Goal: Task Accomplishment & Management: Complete application form

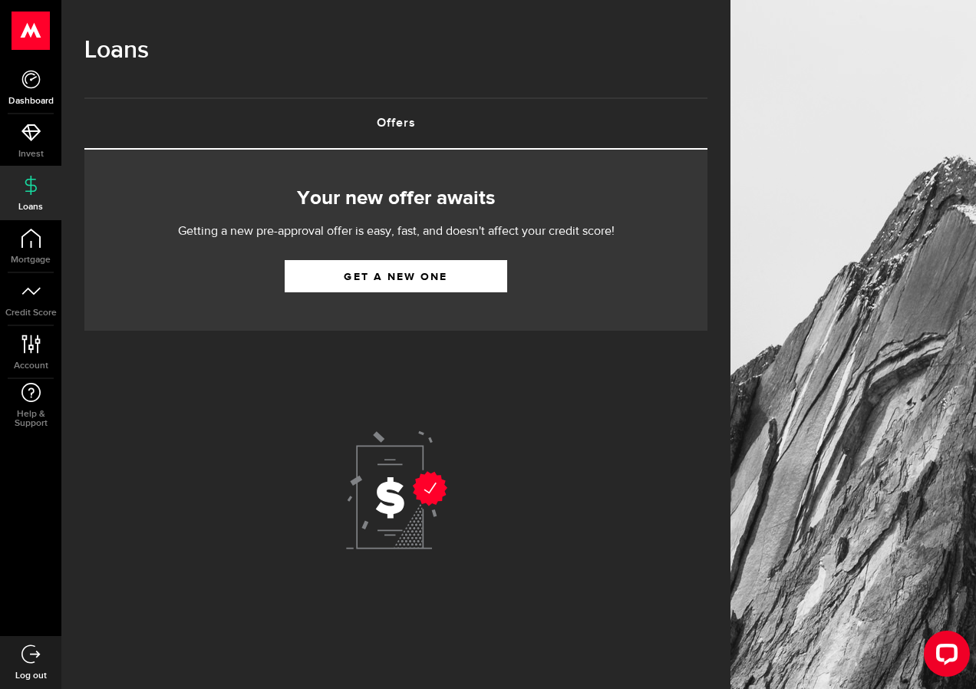
click at [31, 93] on link "Dashboard" at bounding box center [30, 87] width 61 height 52
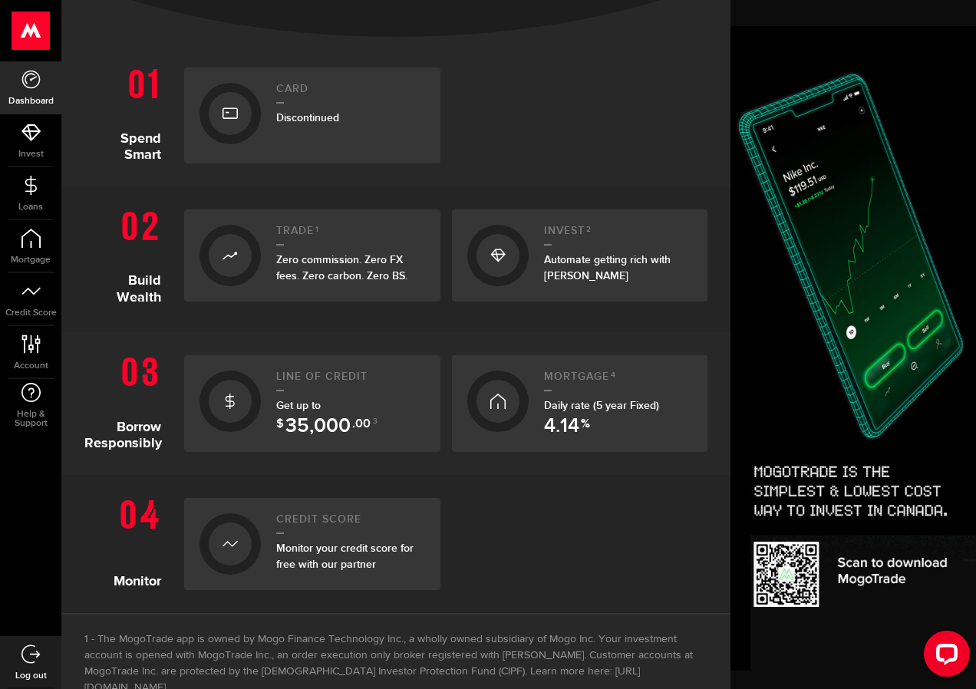
scroll to position [460, 0]
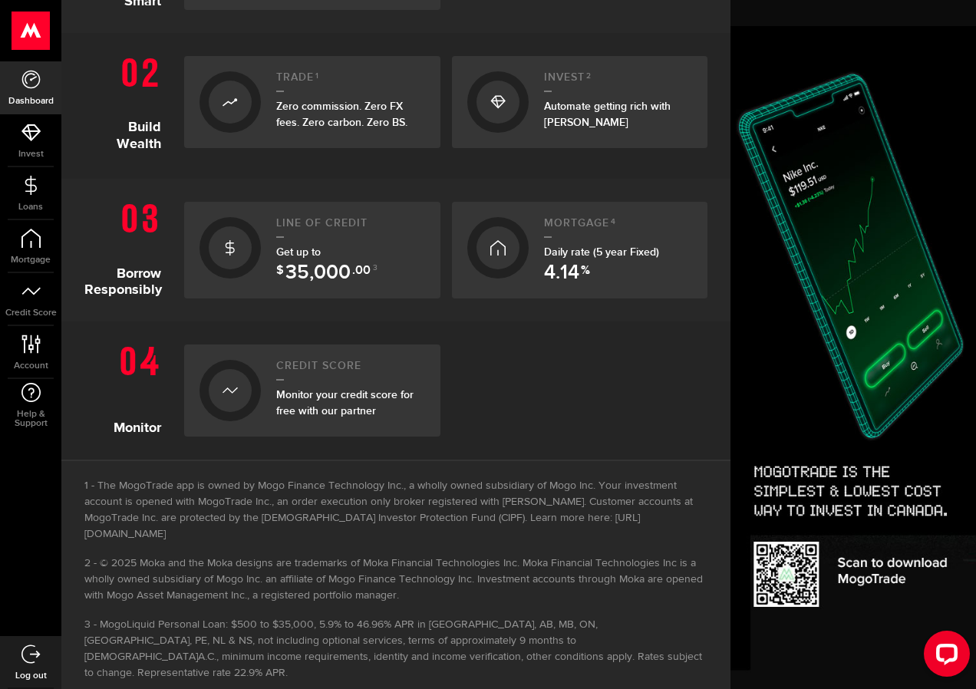
click at [338, 264] on span "35,000" at bounding box center [317, 273] width 65 height 20
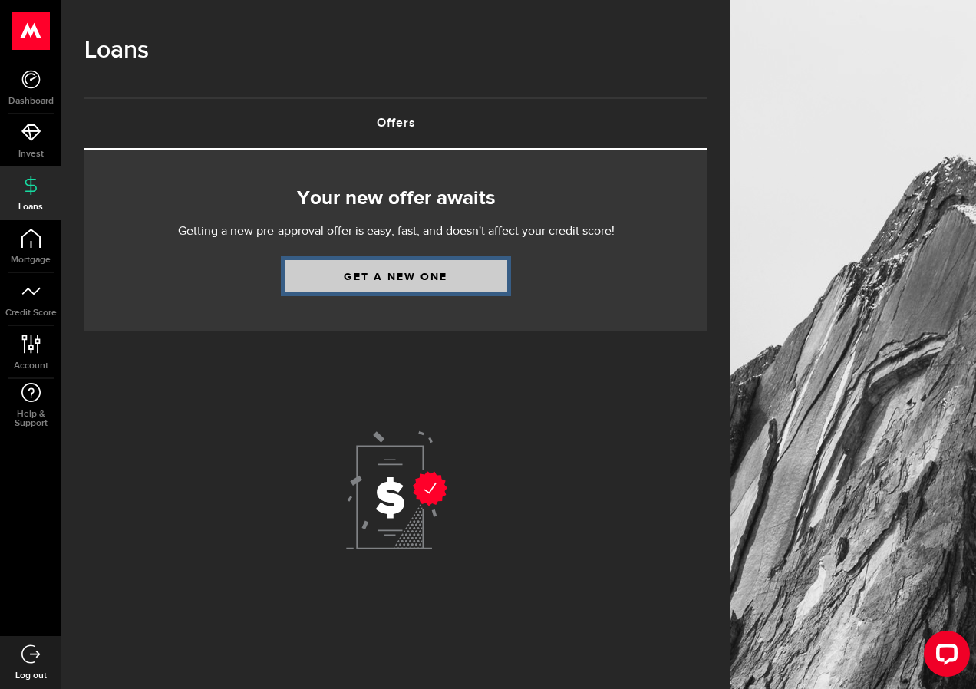
click at [410, 278] on link "Get a new one" at bounding box center [396, 276] width 222 height 32
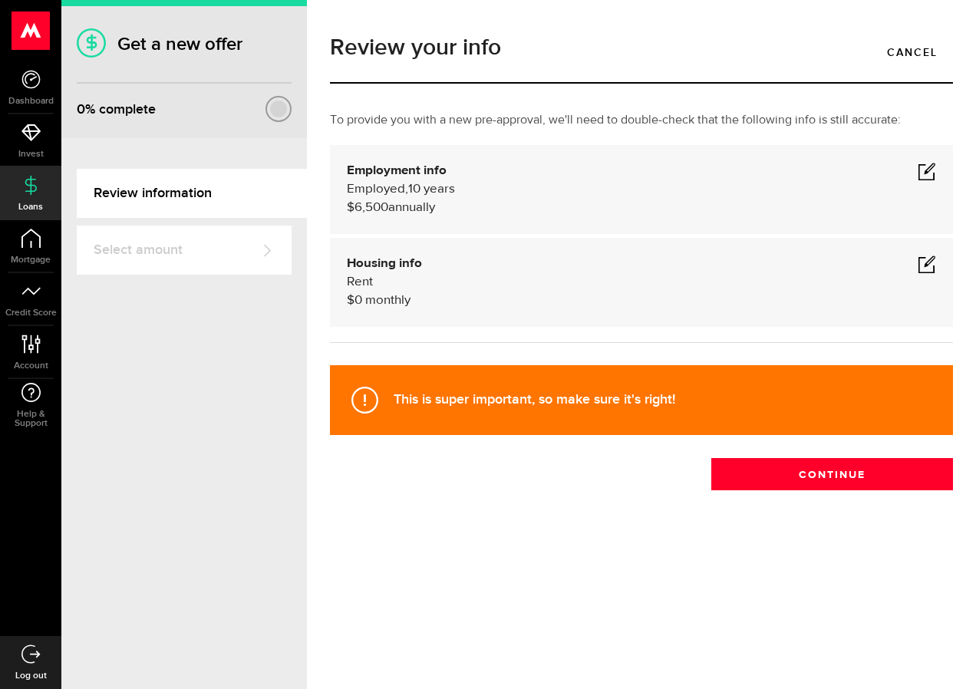
click at [935, 167] on span at bounding box center [926, 171] width 18 height 18
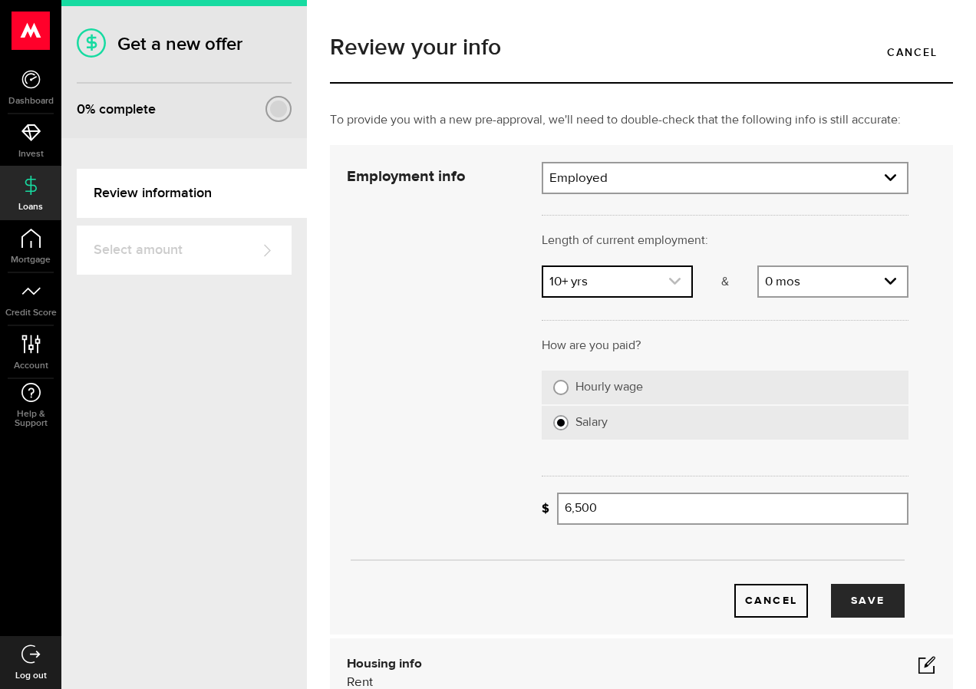
click at [668, 285] on icon "expand select" at bounding box center [674, 281] width 13 height 13
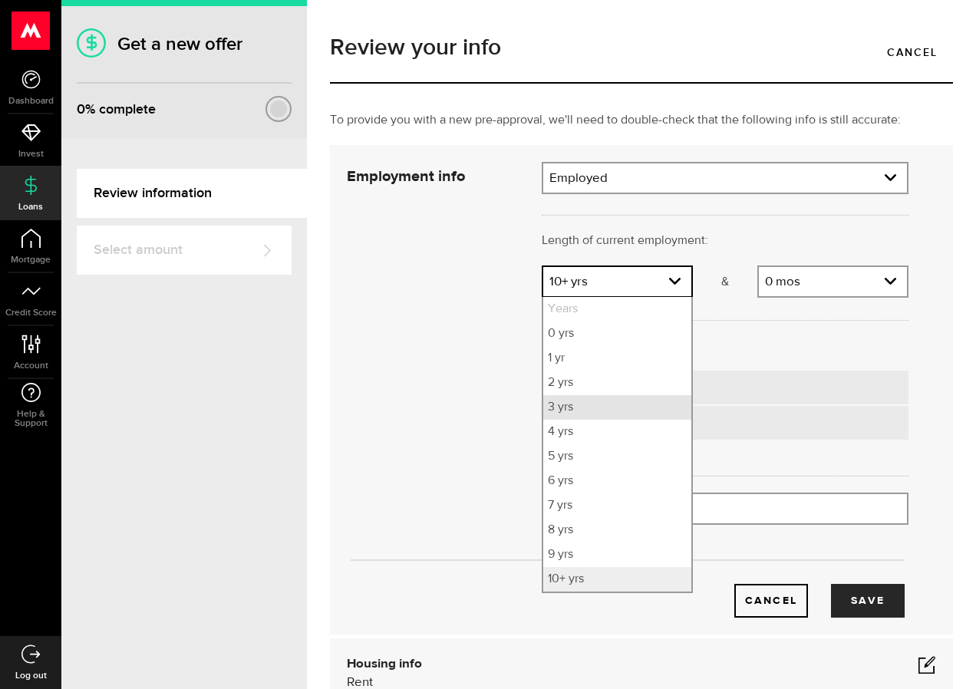
click at [558, 413] on li "3 yrs" at bounding box center [617, 407] width 148 height 25
select select "3"
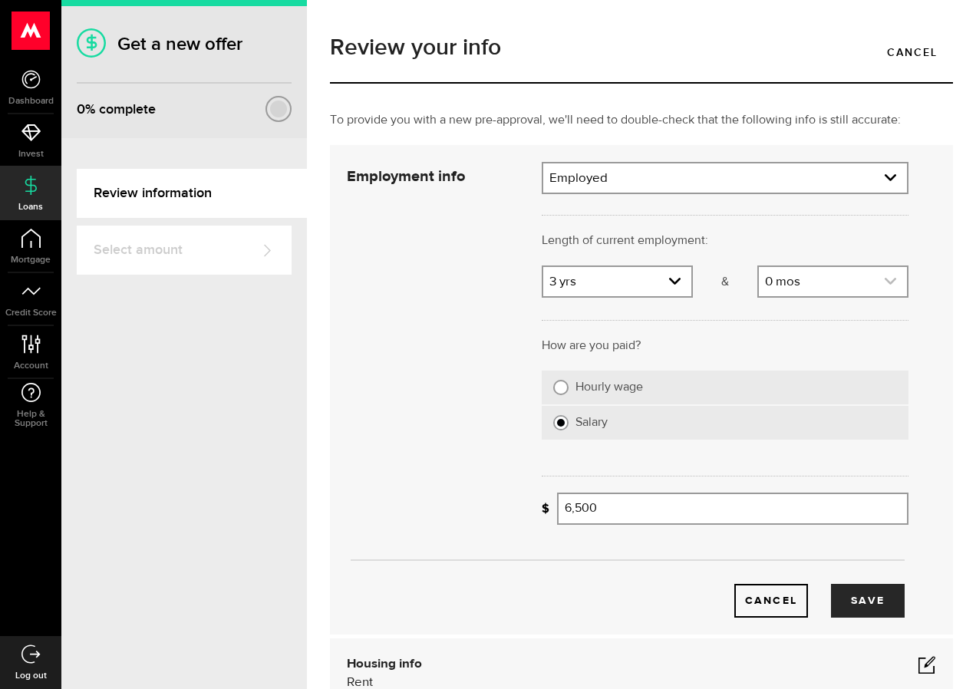
click at [777, 279] on link "expand select" at bounding box center [833, 281] width 148 height 29
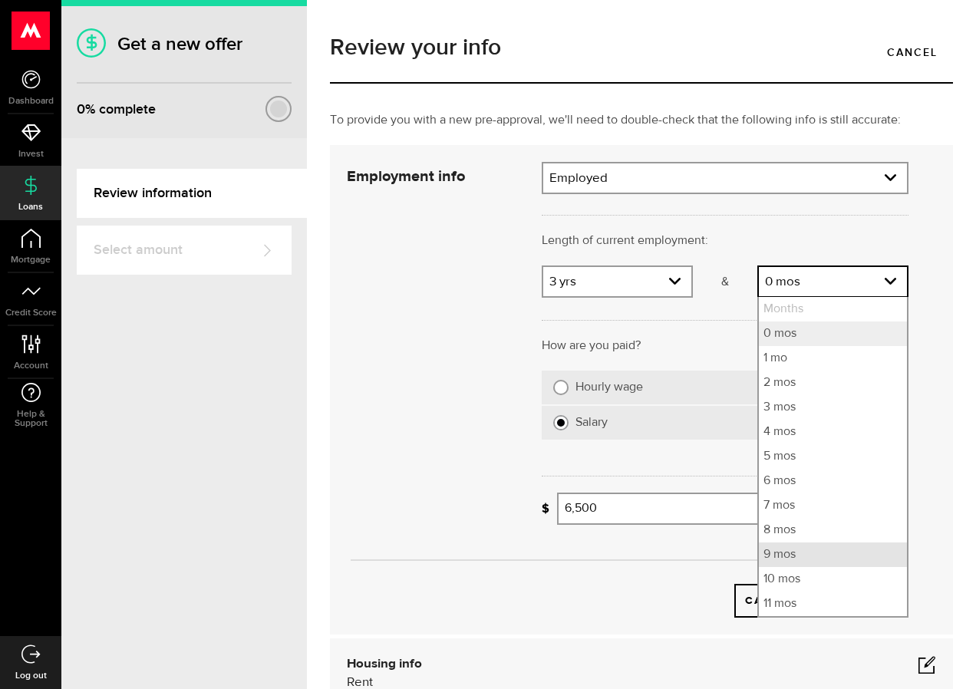
click at [790, 555] on li "9 mos" at bounding box center [833, 554] width 148 height 25
select select "9"
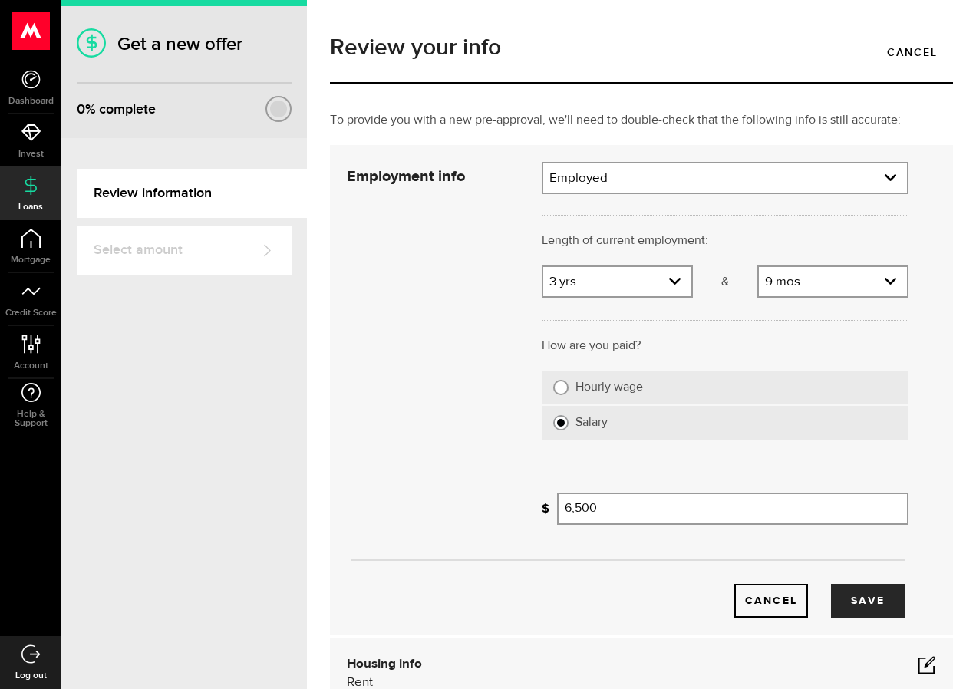
scroll to position [230, 0]
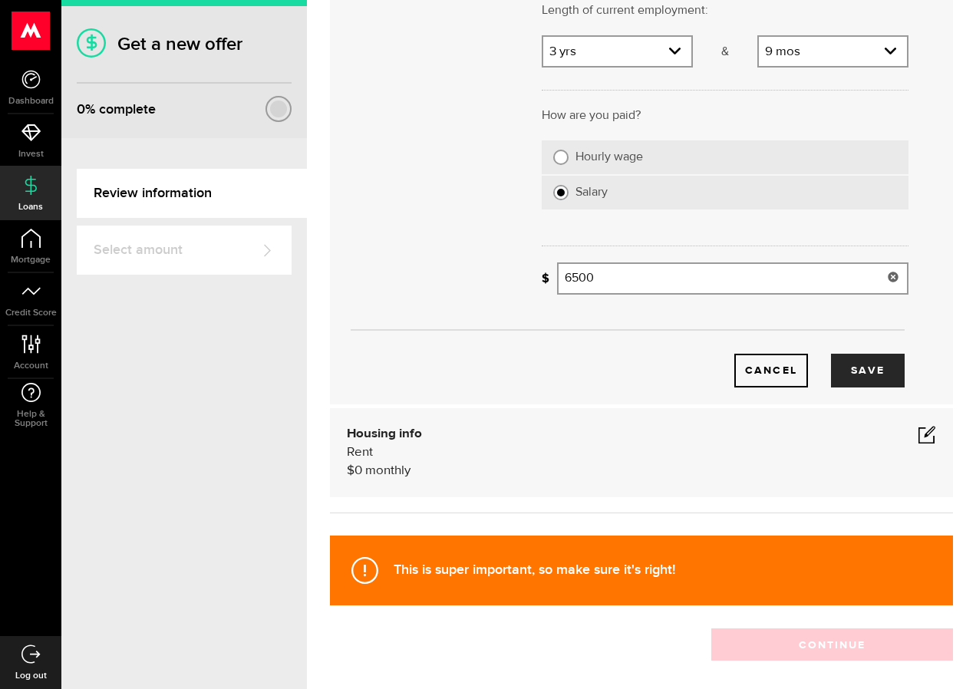
click at [568, 278] on input "6500" at bounding box center [732, 278] width 351 height 32
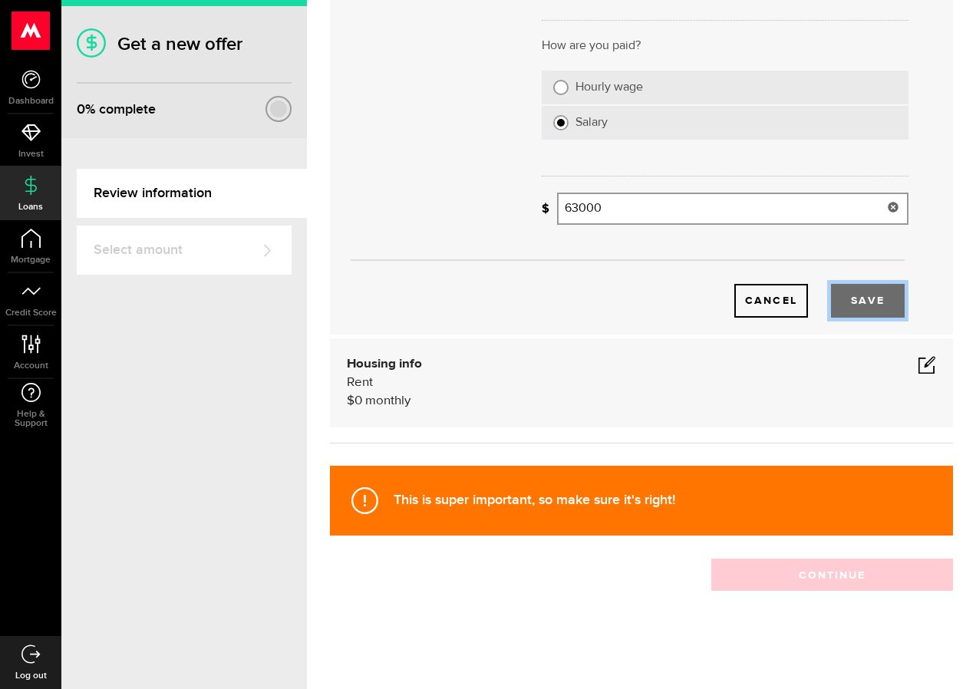
type input "63,000"
click at [864, 295] on button "Save" at bounding box center [868, 301] width 74 height 34
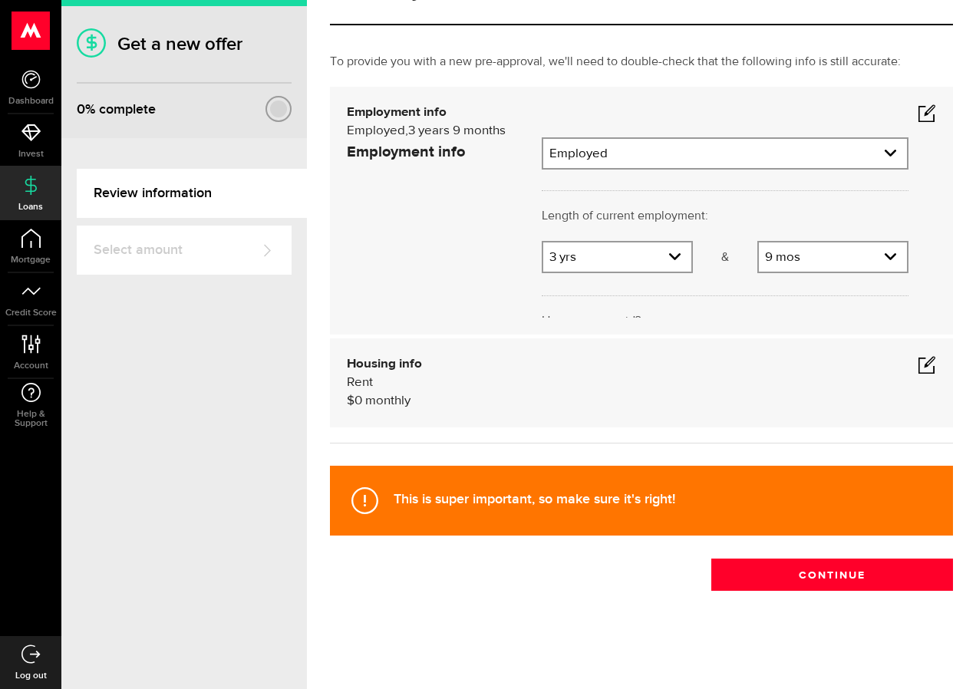
scroll to position [0, 0]
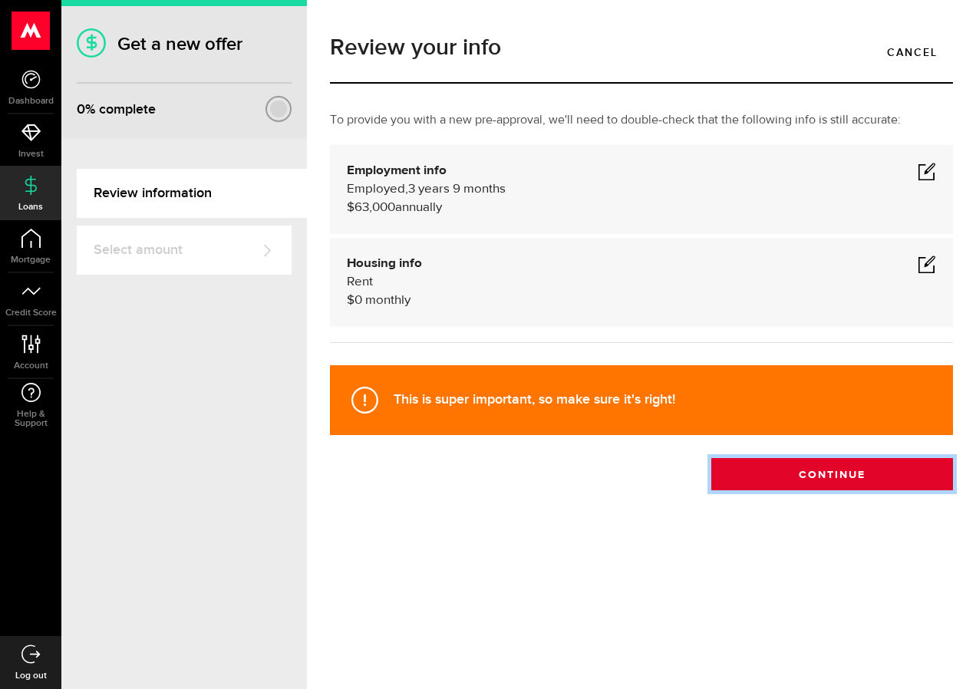
click at [797, 467] on button "Continue" at bounding box center [832, 474] width 242 height 32
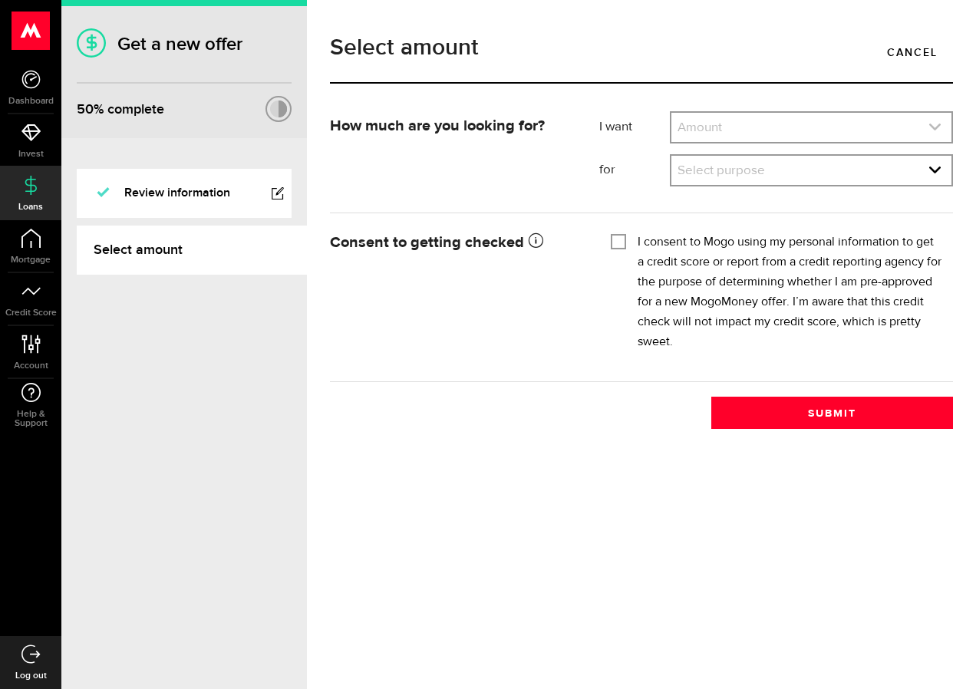
click at [697, 131] on link "expand select" at bounding box center [811, 127] width 280 height 29
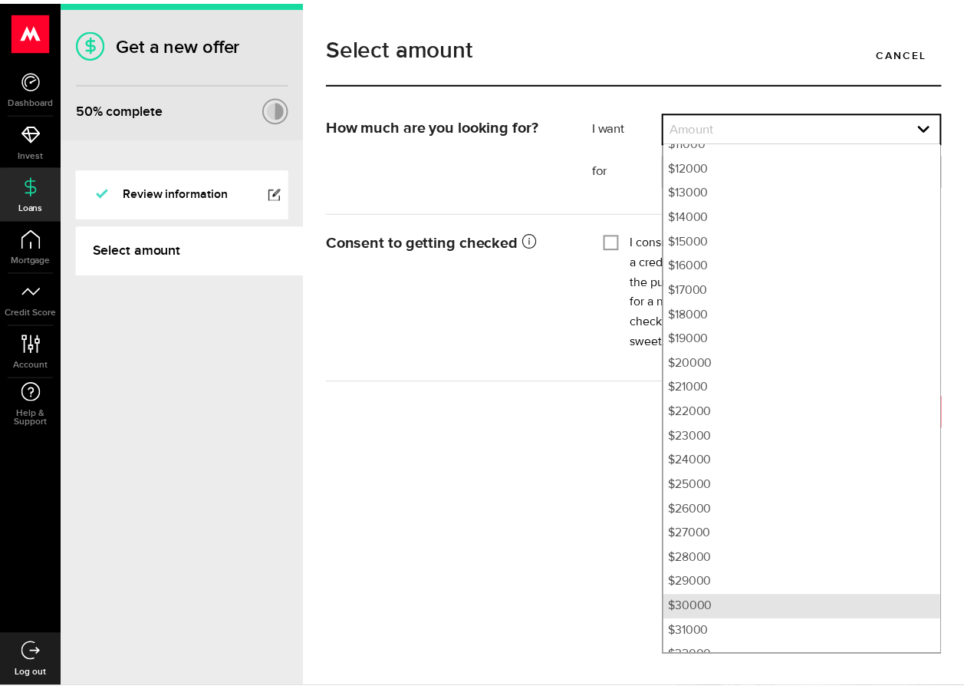
scroll to position [395, 0]
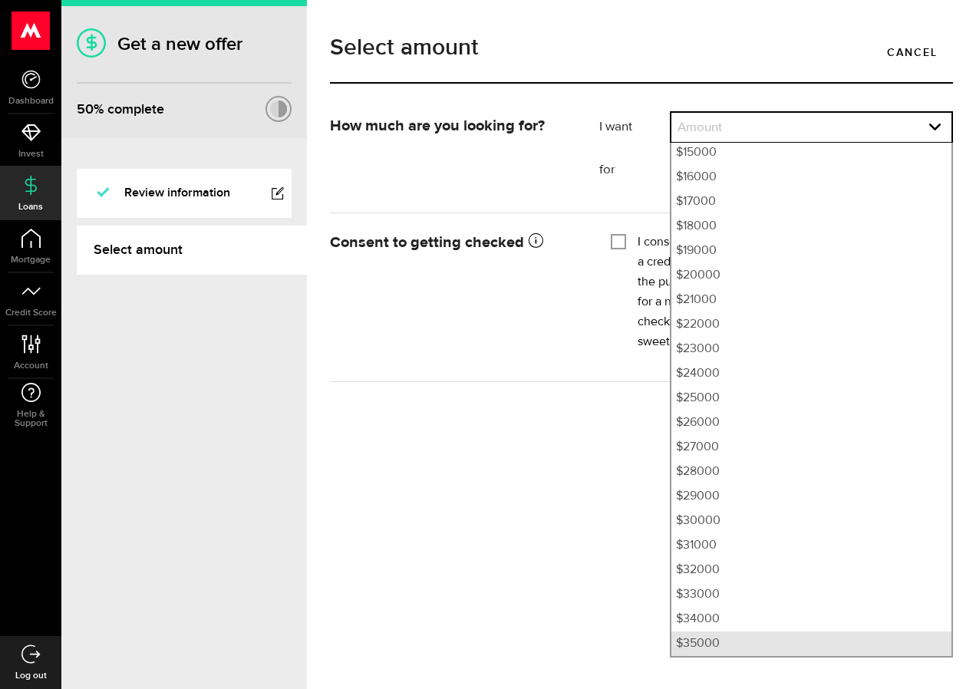
click at [707, 644] on li "$35000" at bounding box center [811, 643] width 280 height 25
select select "35000"
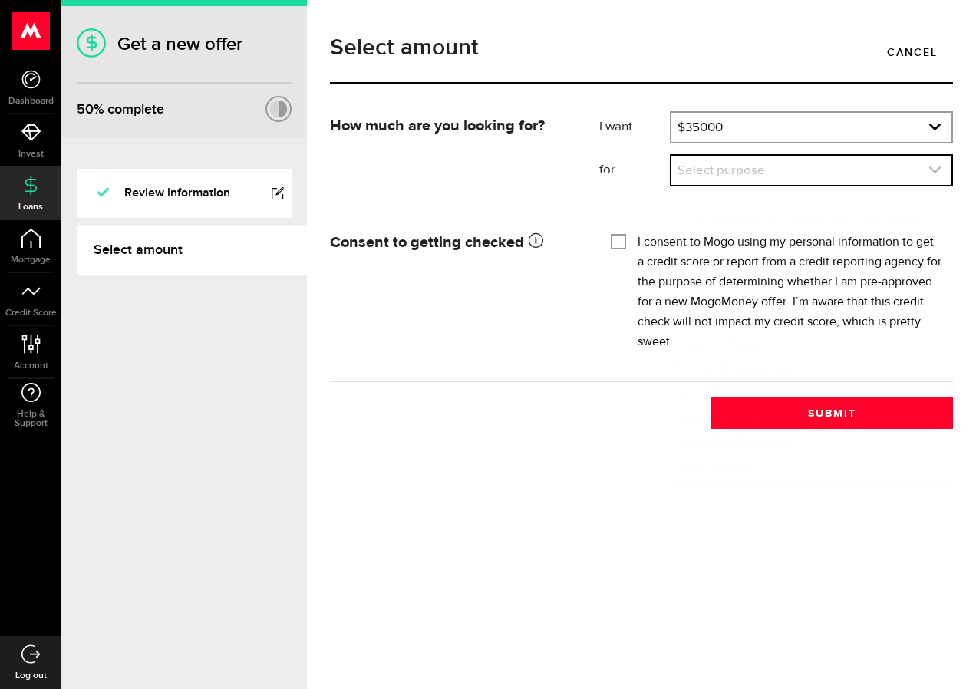
click at [712, 176] on link "expand select" at bounding box center [811, 170] width 280 height 29
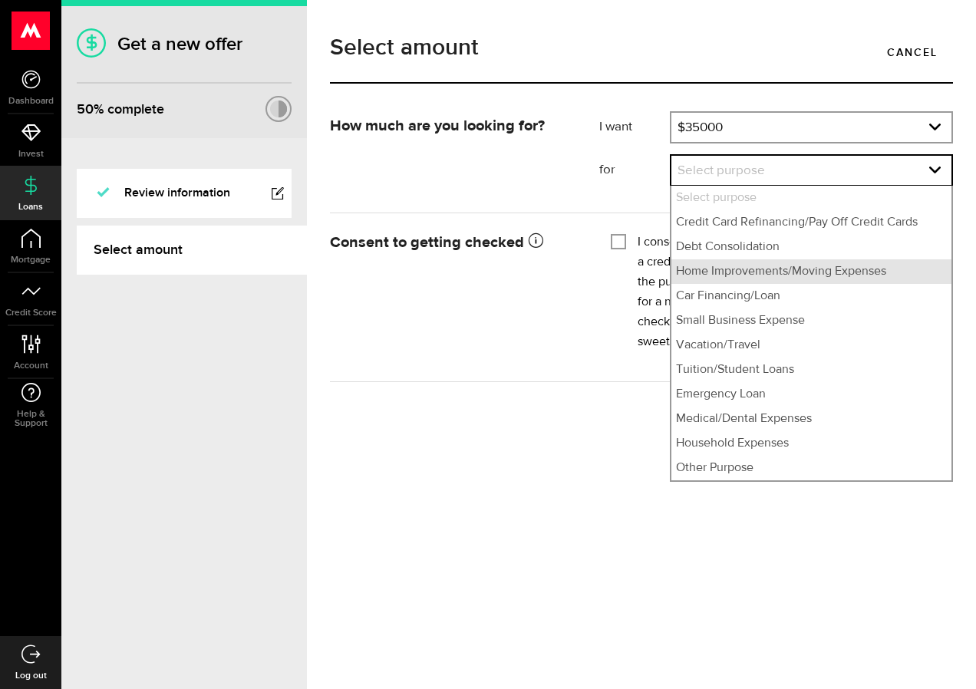
click at [727, 275] on li "Home Improvements/Moving Expenses" at bounding box center [811, 271] width 280 height 25
select select "Home Improvements/Moving Expenses"
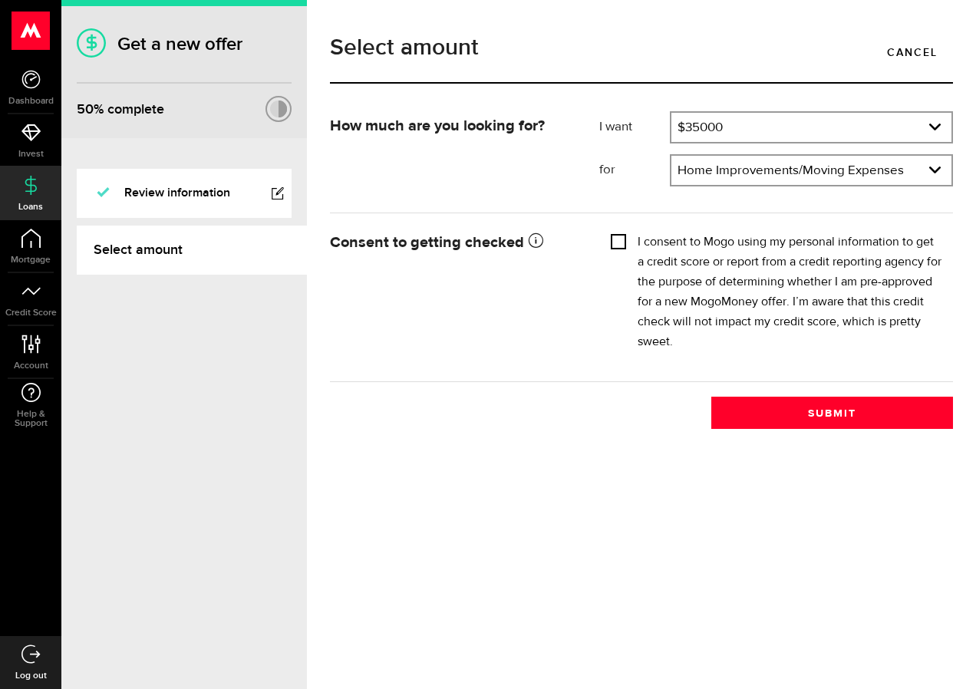
click at [616, 242] on input "I consent to Mogo using my personal information to get a credit score or report…" at bounding box center [618, 239] width 15 height 15
checkbox input "true"
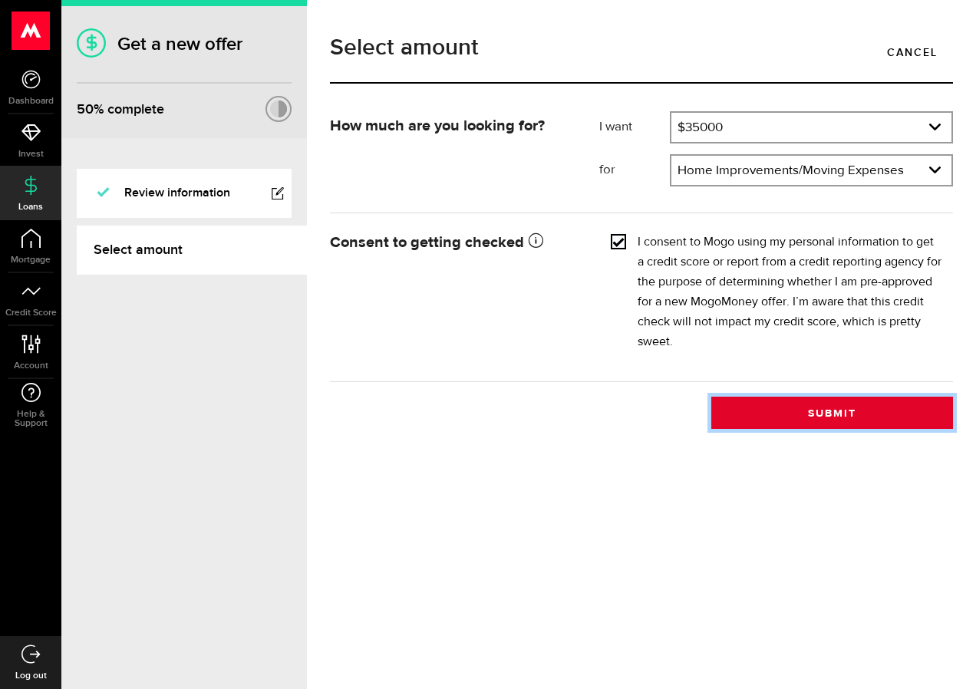
click at [772, 409] on button "Submit" at bounding box center [832, 413] width 242 height 32
